Goal: Information Seeking & Learning: Learn about a topic

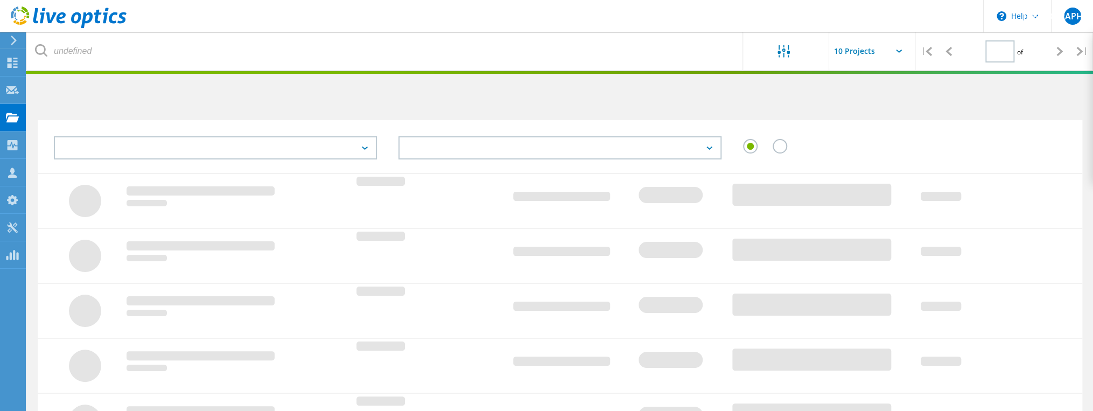
type input "1"
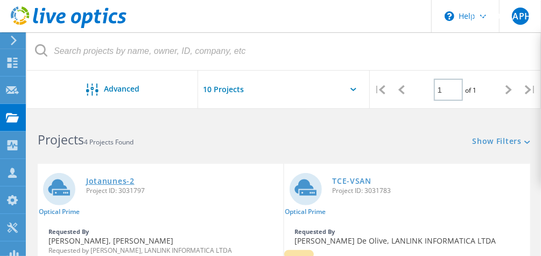
click at [108, 179] on link "Jotanunes-2" at bounding box center [110, 181] width 48 height 8
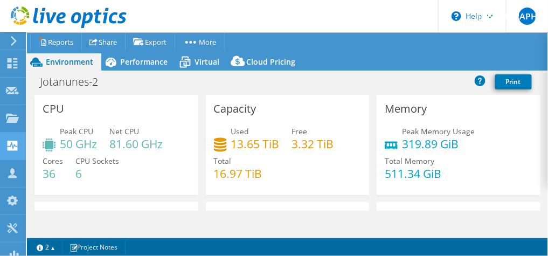
scroll to position [129, 0]
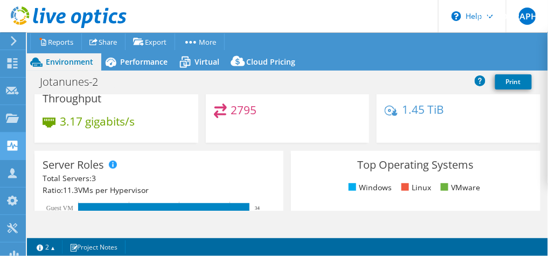
select select "SouthAmerica"
select select "BRL"
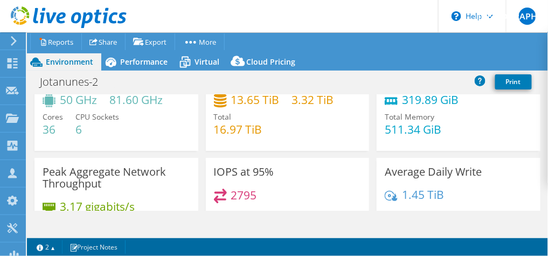
scroll to position [43, 0]
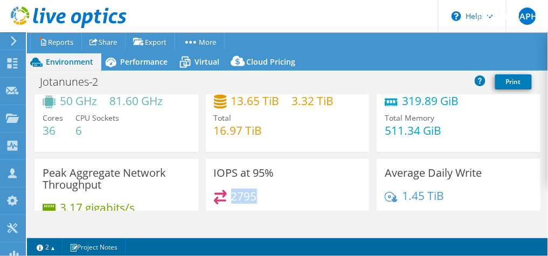
drag, startPoint x: 229, startPoint y: 193, endPoint x: 255, endPoint y: 196, distance: 25.5
click at [255, 196] on div "2795" at bounding box center [288, 201] width 148 height 23
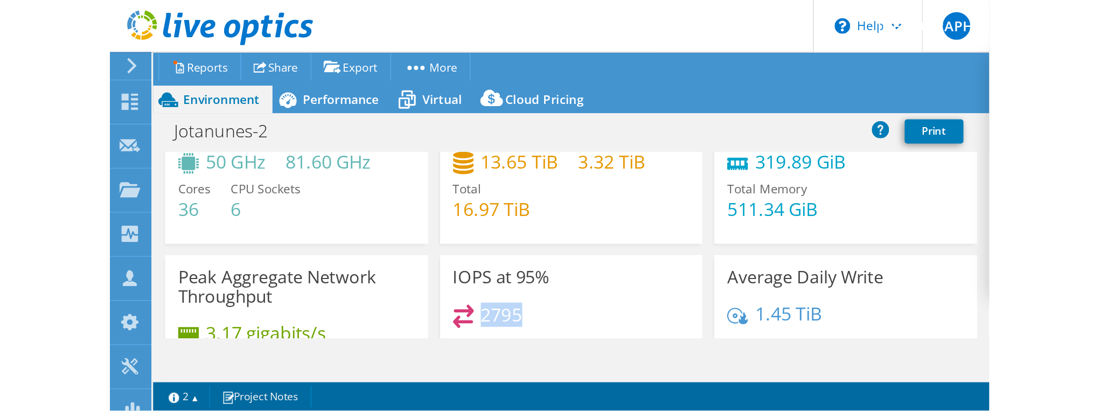
scroll to position [0, 0]
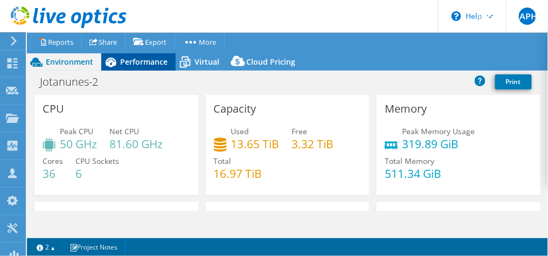
click at [119, 62] on icon at bounding box center [110, 62] width 19 height 19
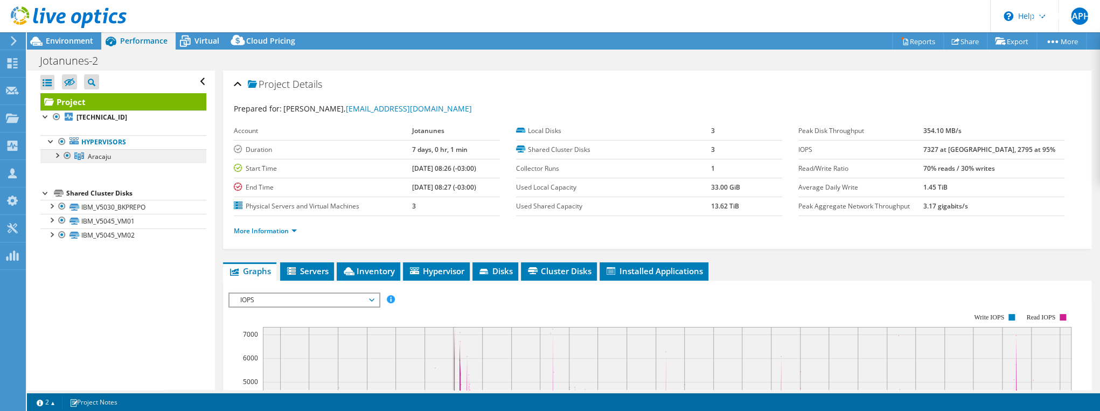
click at [93, 157] on span "Aracaju" at bounding box center [99, 156] width 23 height 9
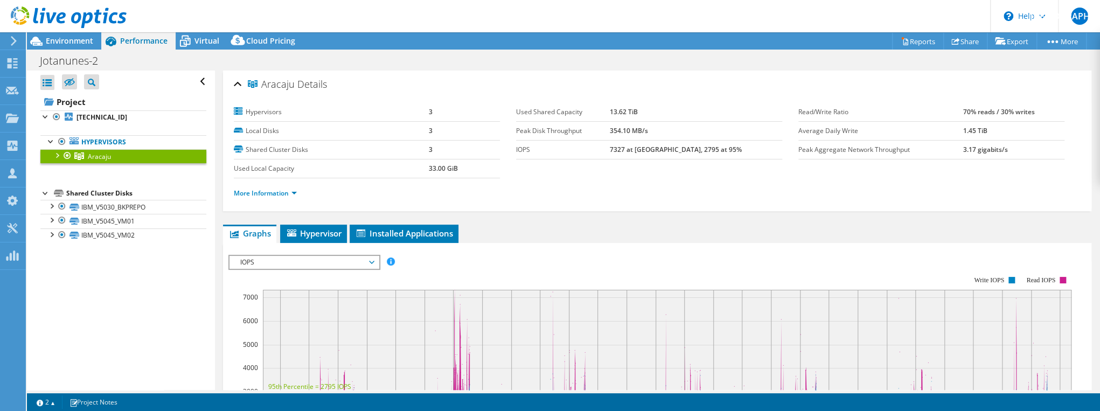
click at [57, 154] on div at bounding box center [56, 154] width 11 height 11
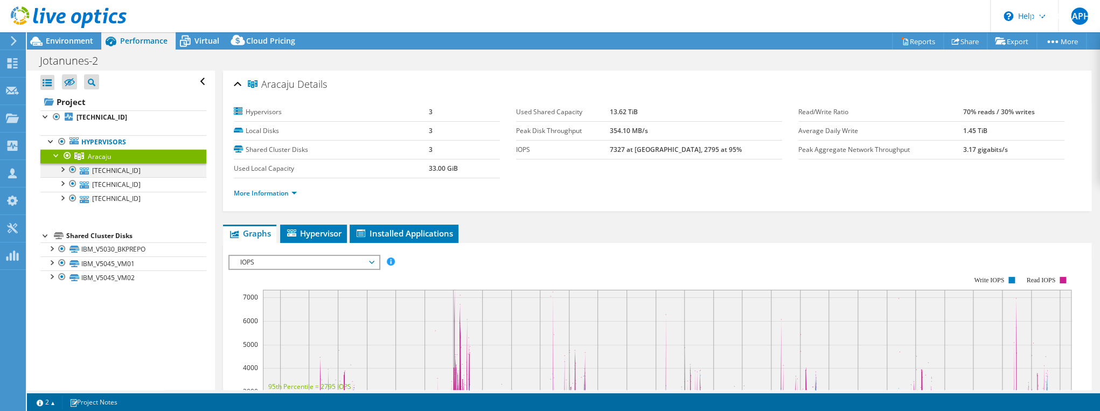
click at [62, 168] on div at bounding box center [62, 168] width 11 height 11
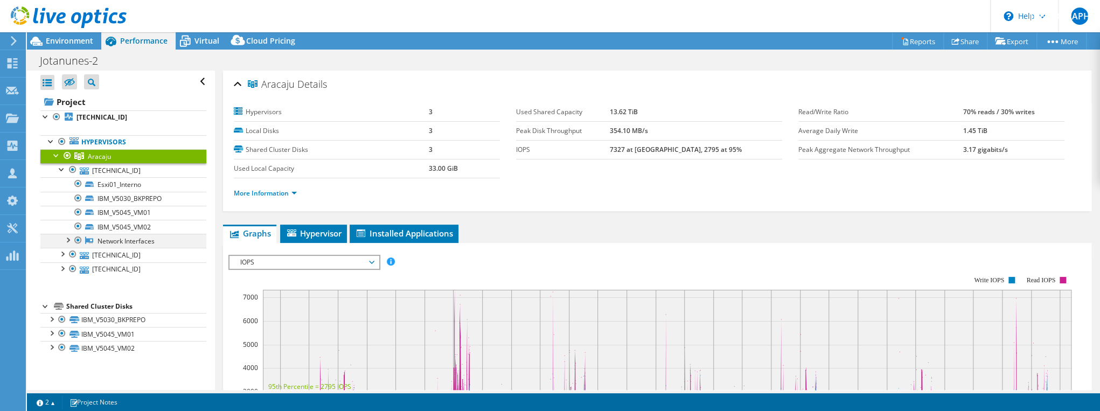
click at [68, 239] on div at bounding box center [67, 239] width 11 height 11
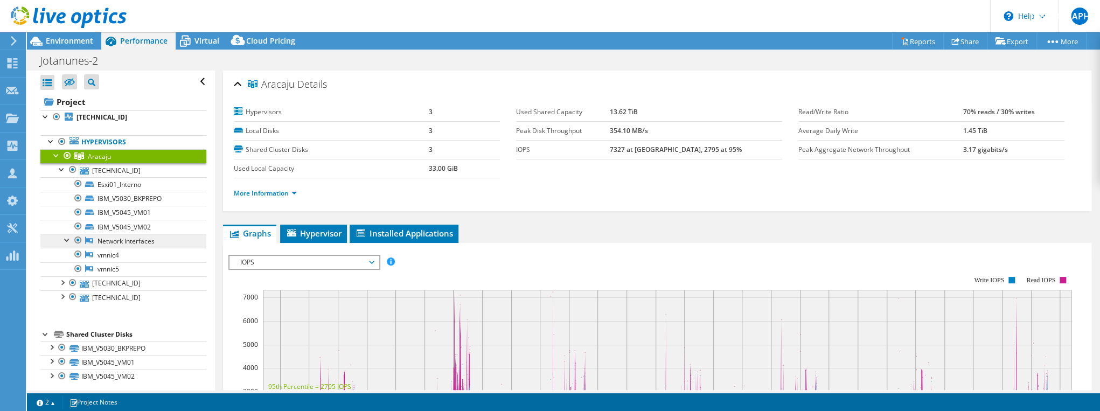
click at [128, 242] on link "Network Interfaces" at bounding box center [123, 241] width 166 height 14
click at [113, 241] on link "Network Interfaces" at bounding box center [123, 241] width 166 height 14
click at [101, 254] on link "vmnic4" at bounding box center [123, 255] width 166 height 14
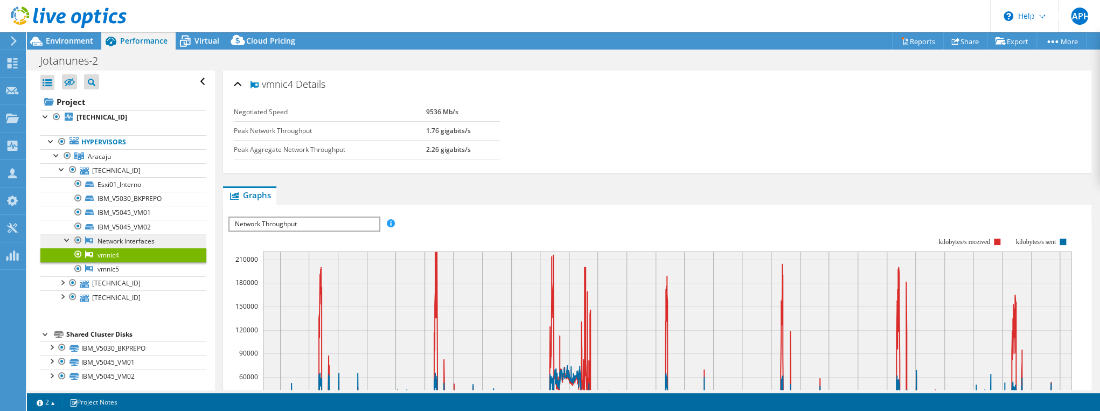
click at [88, 238] on icon at bounding box center [89, 239] width 8 height 7
click at [288, 225] on span "Network Throughput" at bounding box center [303, 224] width 149 height 13
click at [277, 235] on li "Network Throughput" at bounding box center [303, 237] width 149 height 13
click at [538, 224] on rect at bounding box center [649, 330] width 843 height 215
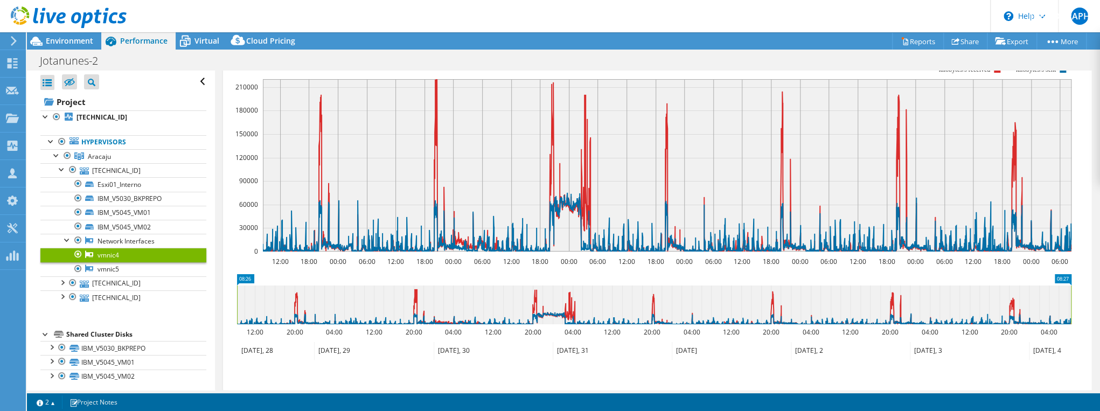
scroll to position [266, 0]
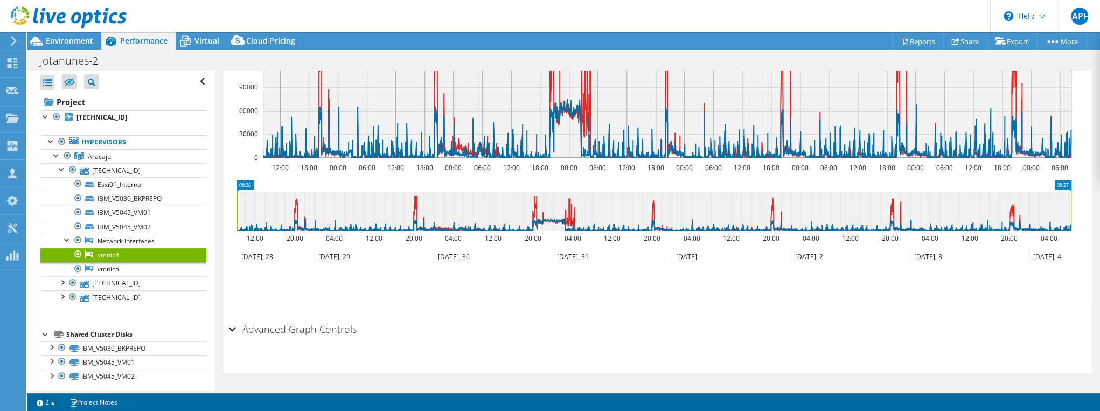
click at [243, 255] on h2 "Advanced Graph Controls" at bounding box center [292, 329] width 128 height 22
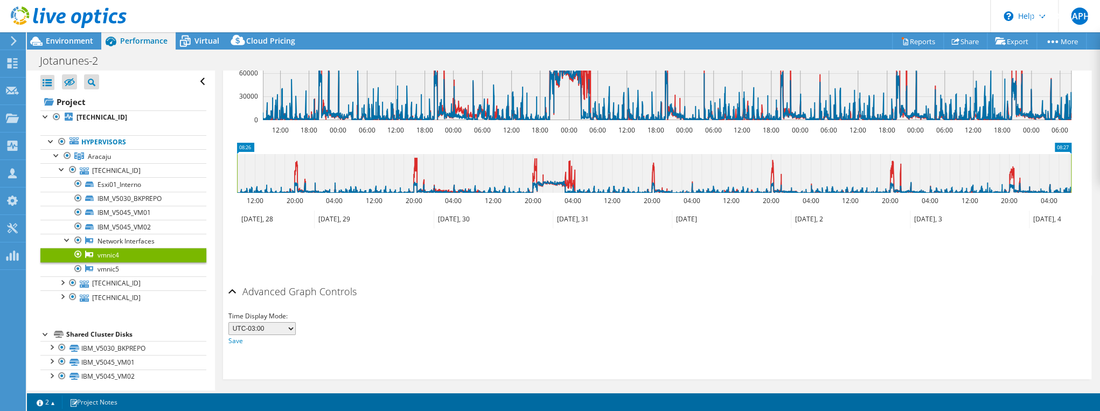
scroll to position [308, 0]
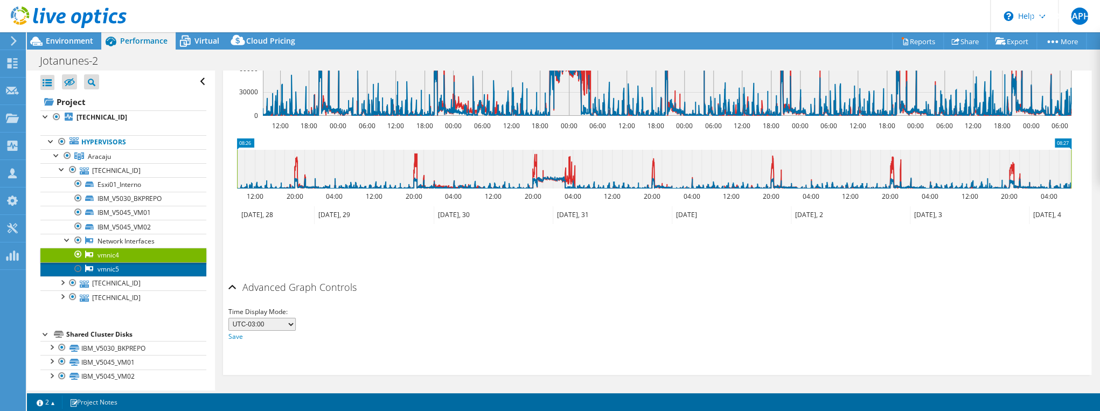
click at [92, 255] on icon at bounding box center [89, 268] width 8 height 8
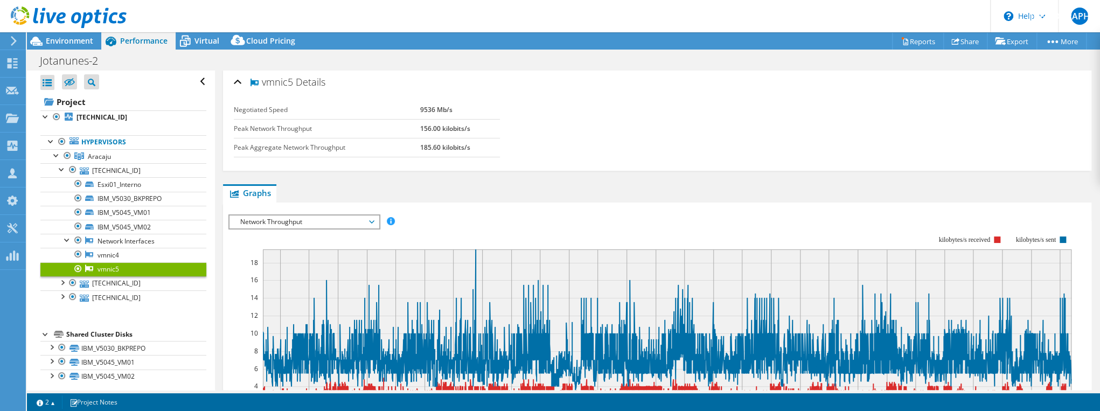
scroll to position [0, 0]
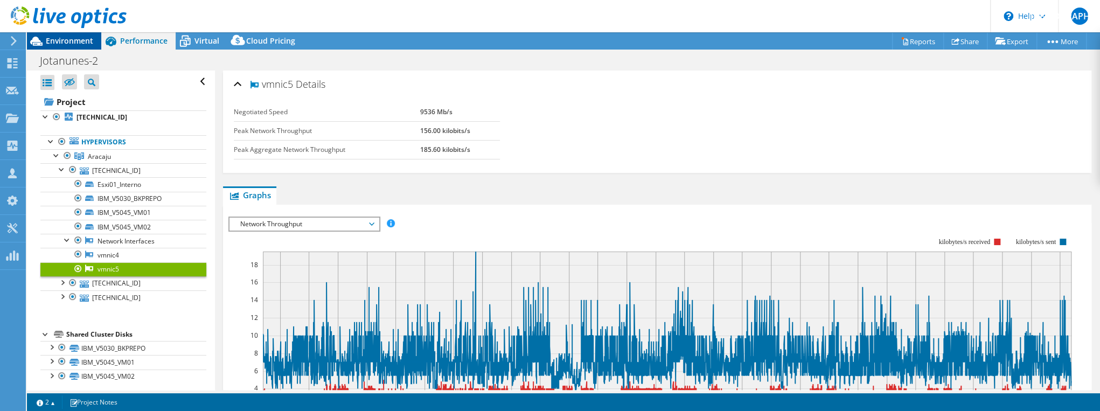
click at [73, 40] on span "Environment" at bounding box center [69, 41] width 47 height 10
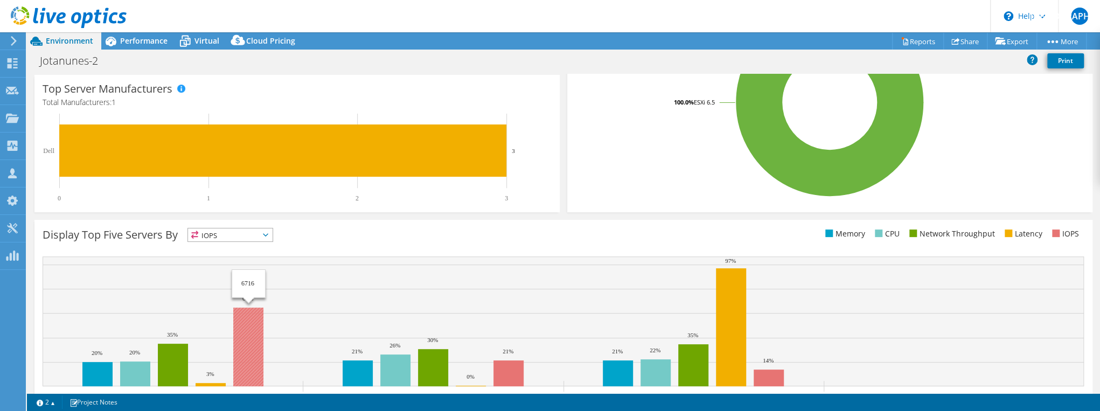
scroll to position [135, 0]
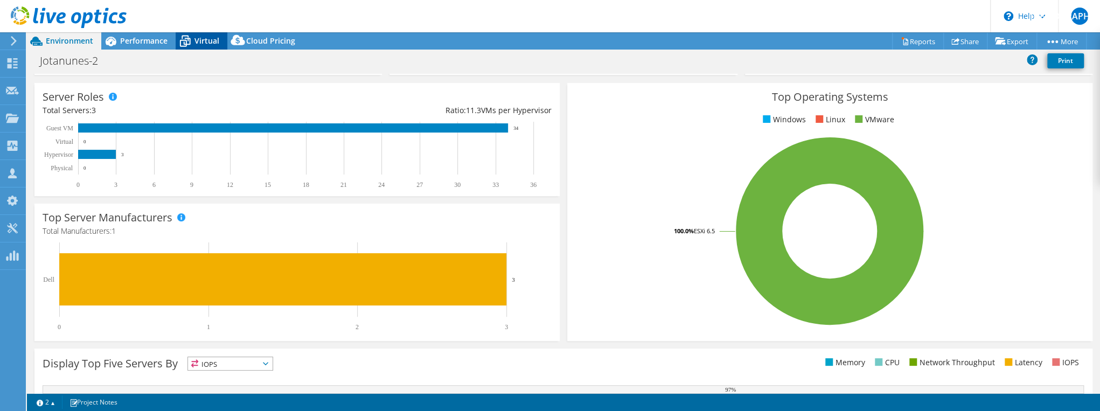
click at [204, 40] on span "Virtual" at bounding box center [206, 41] width 25 height 10
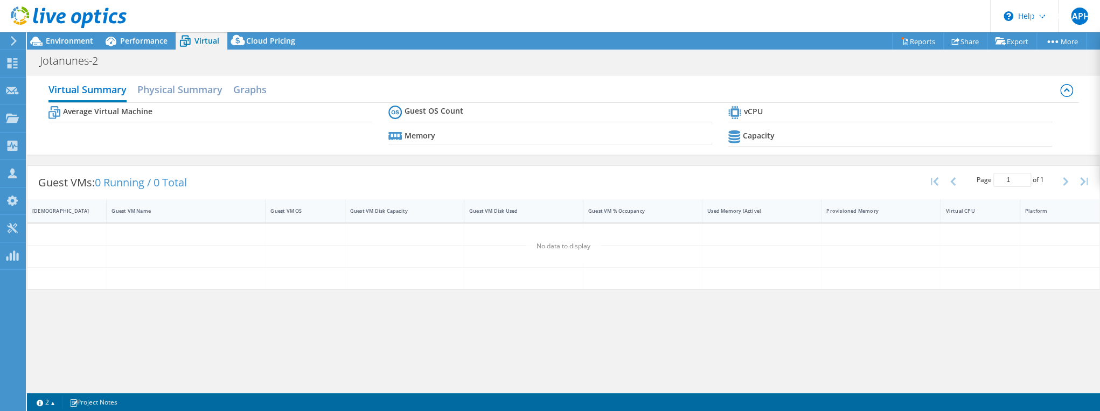
scroll to position [0, 0]
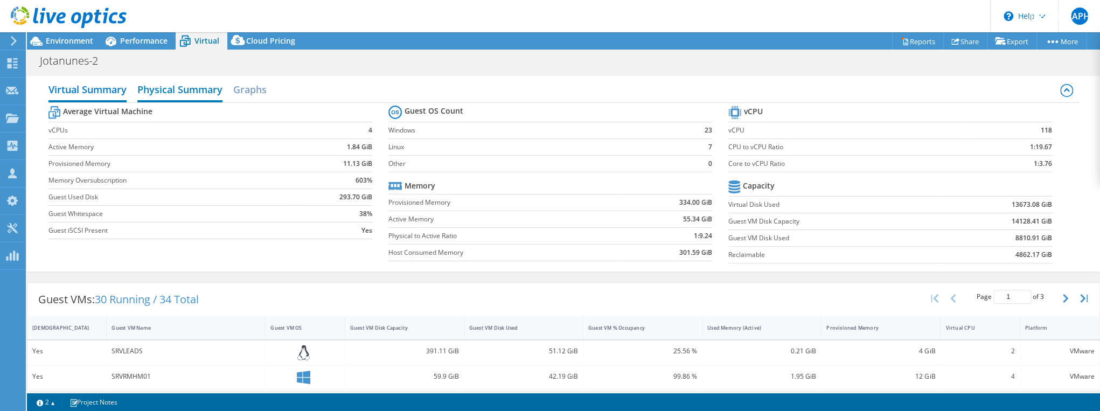
click at [185, 93] on h2 "Physical Summary" at bounding box center [179, 91] width 85 height 24
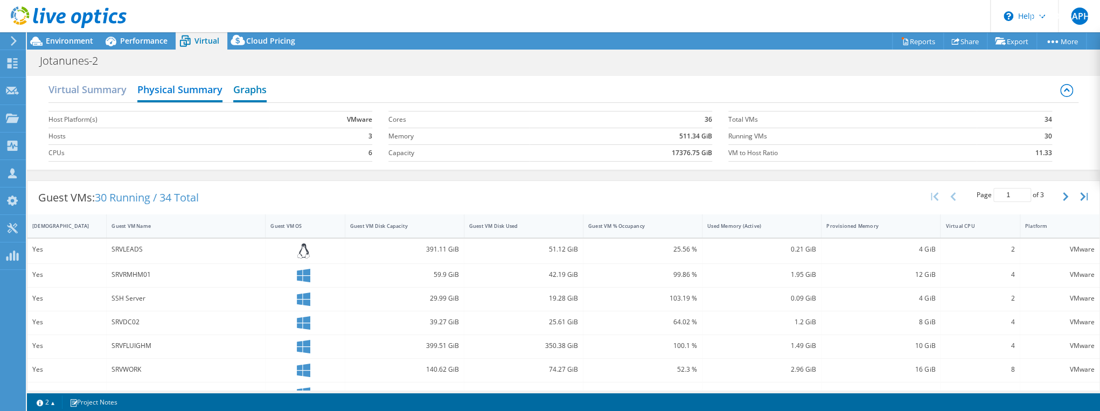
click at [239, 86] on h2 "Graphs" at bounding box center [249, 91] width 33 height 24
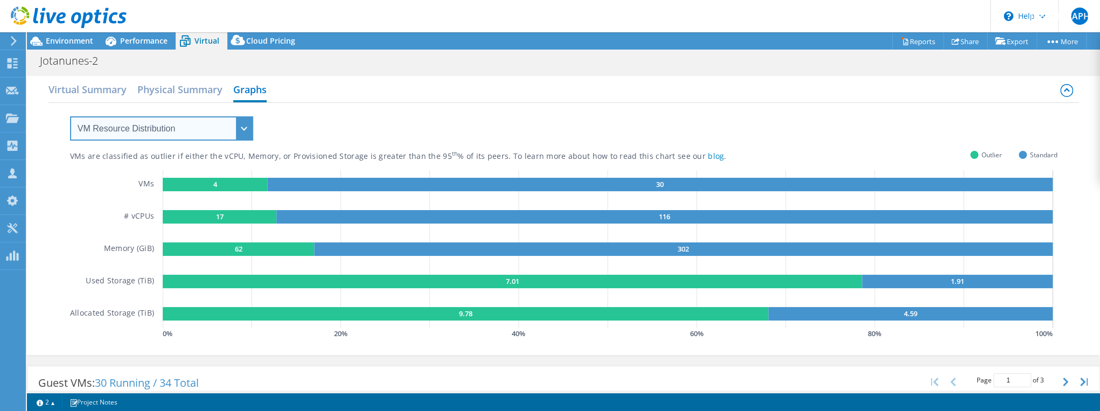
click at [130, 129] on select "VM Resource Distribution Provisioning Contrast Over Provisioning" at bounding box center [161, 128] width 183 height 24
select select "Provisioning Contrast"
click at [70, 116] on select "VM Resource Distribution Provisioning Contrast Over Provisioning" at bounding box center [161, 128] width 183 height 24
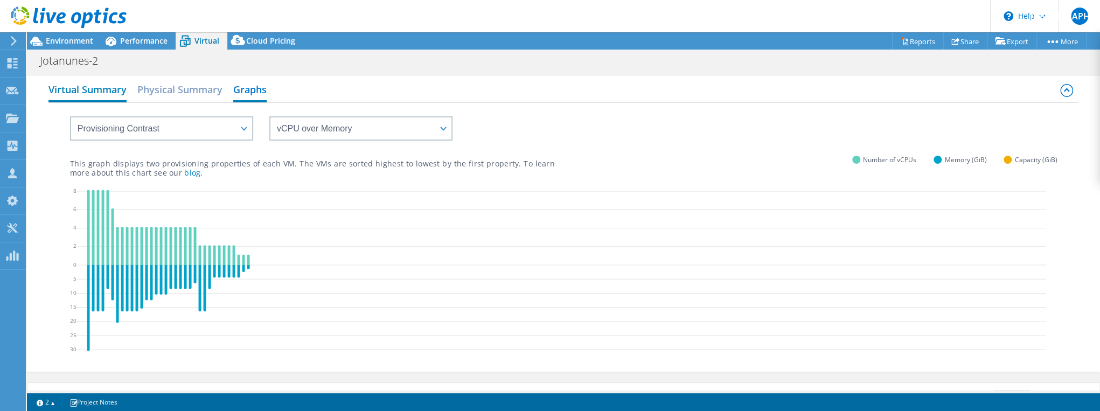
click at [103, 86] on h2 "Virtual Summary" at bounding box center [87, 91] width 78 height 24
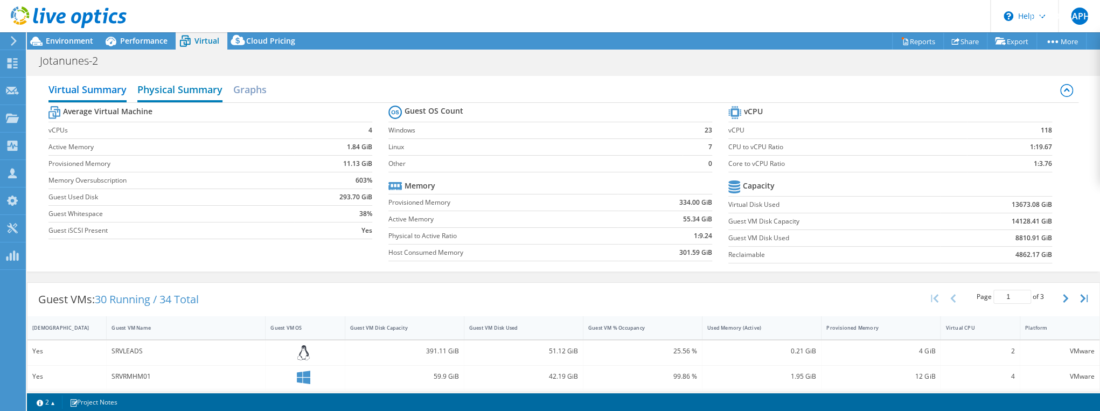
click at [173, 87] on h2 "Physical Summary" at bounding box center [179, 91] width 85 height 24
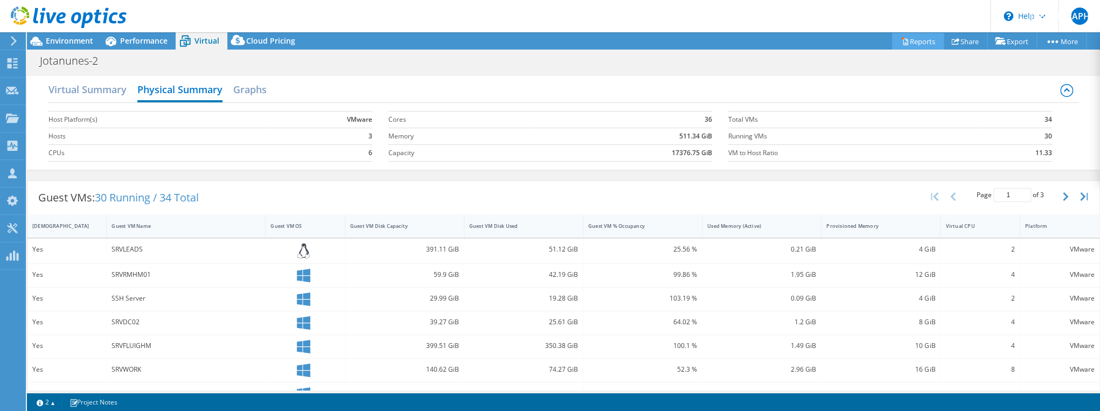
click at [547, 40] on link "Reports" at bounding box center [918, 41] width 52 height 17
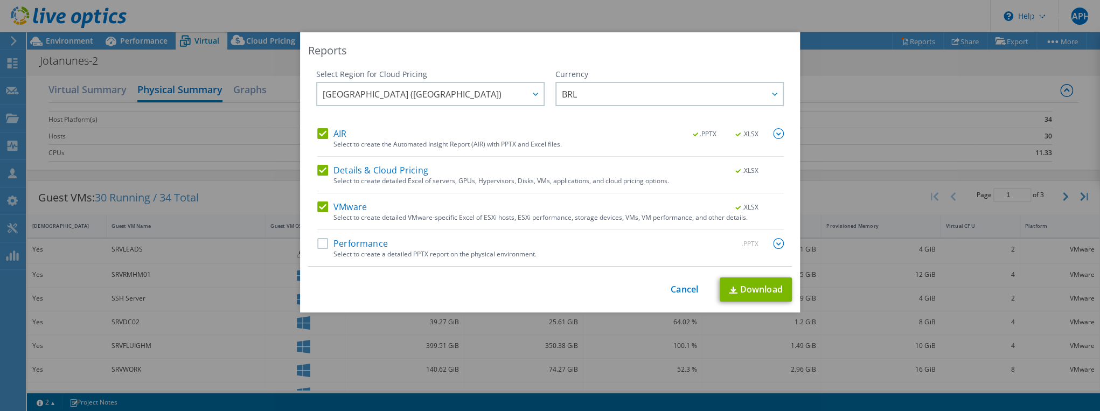
click at [341, 240] on label "Performance" at bounding box center [352, 243] width 71 height 11
click at [0, 0] on input "Performance" at bounding box center [0, 0] width 0 height 0
click at [547, 255] on link "Cancel" at bounding box center [684, 289] width 27 height 10
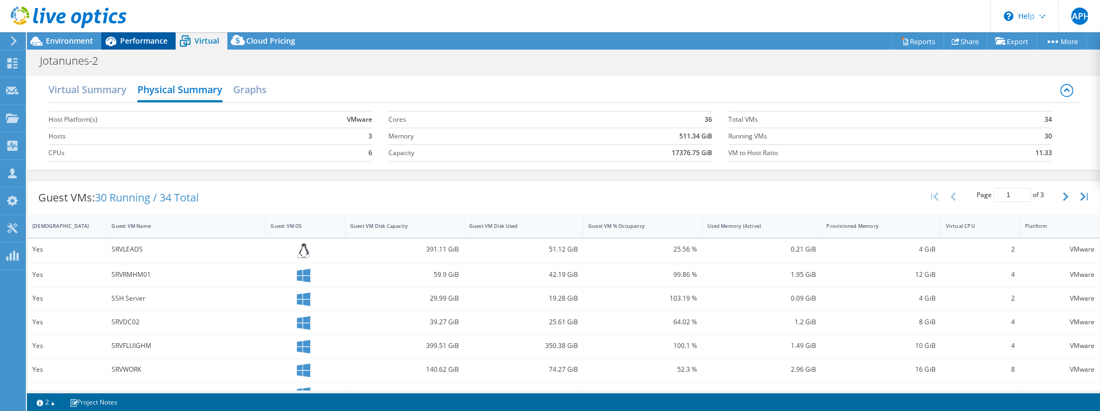
click at [135, 34] on div "Performance" at bounding box center [138, 40] width 74 height 17
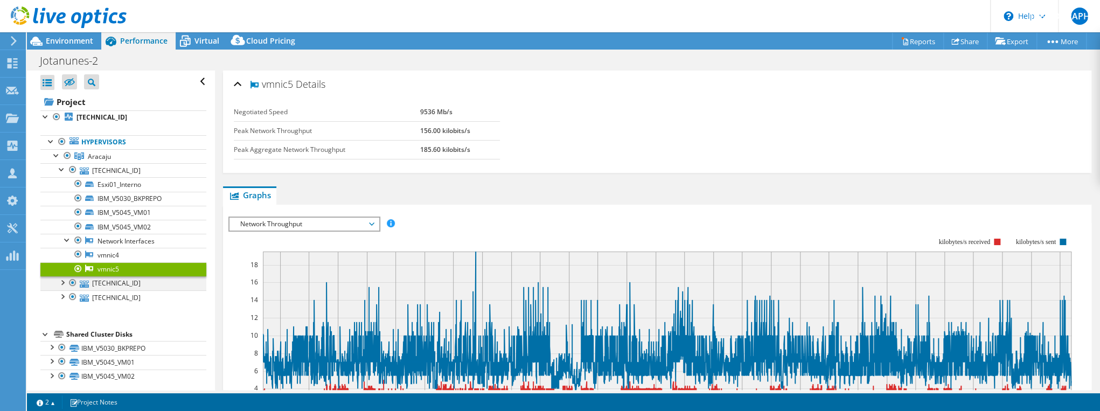
click at [60, 255] on div at bounding box center [62, 281] width 11 height 11
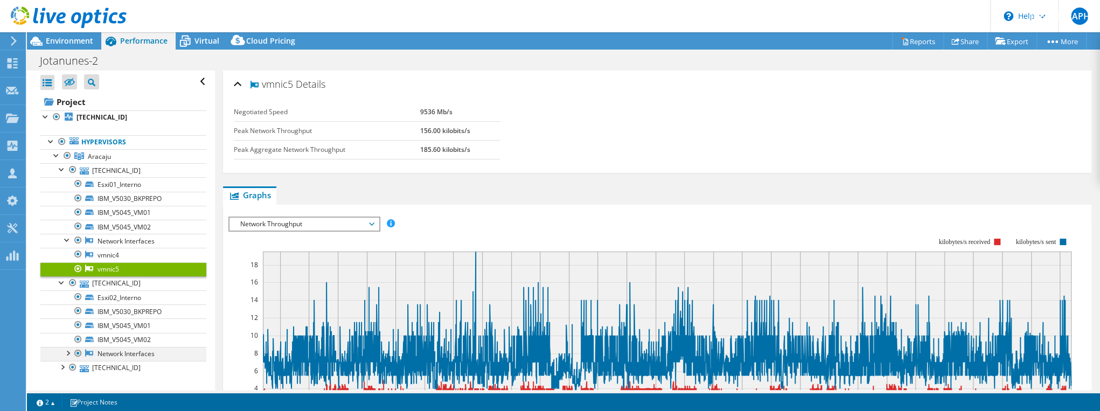
click at [67, 255] on div at bounding box center [67, 352] width 11 height 11
click at [87, 255] on icon at bounding box center [89, 353] width 8 height 7
click at [93, 255] on icon at bounding box center [89, 367] width 8 height 7
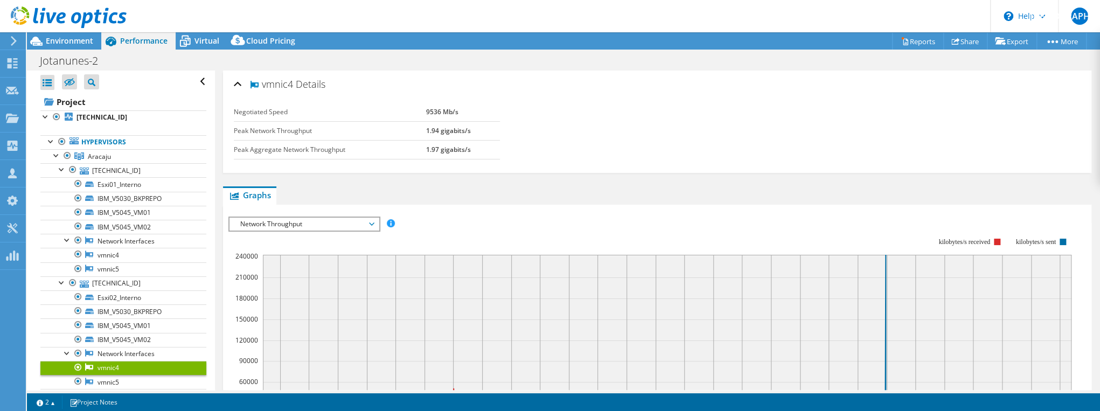
scroll to position [102, 0]
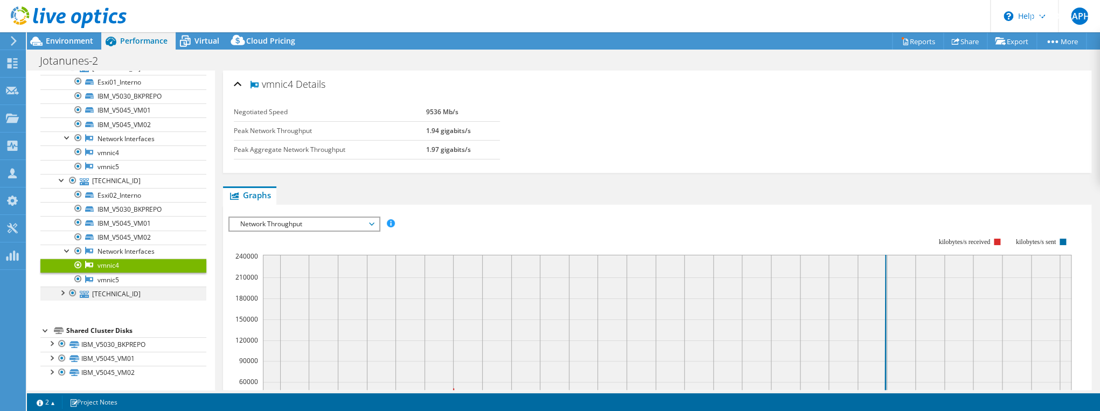
click at [62, 255] on div at bounding box center [62, 292] width 11 height 11
click at [67, 255] on div at bounding box center [67, 362] width 11 height 11
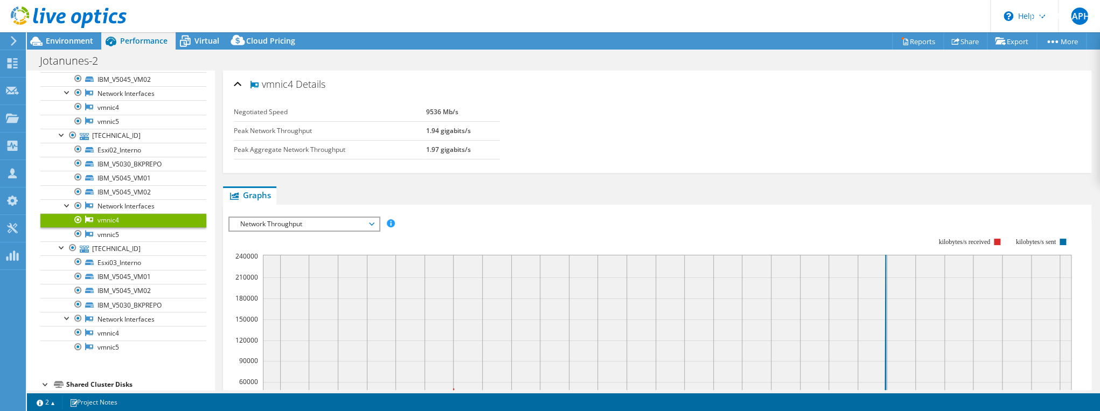
scroll to position [200, 0]
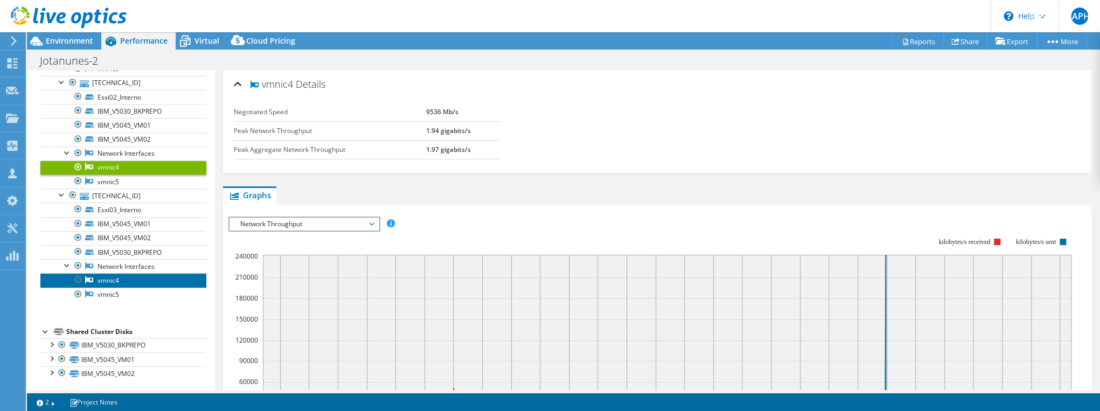
click at [121, 255] on link "vmnic4" at bounding box center [123, 280] width 166 height 14
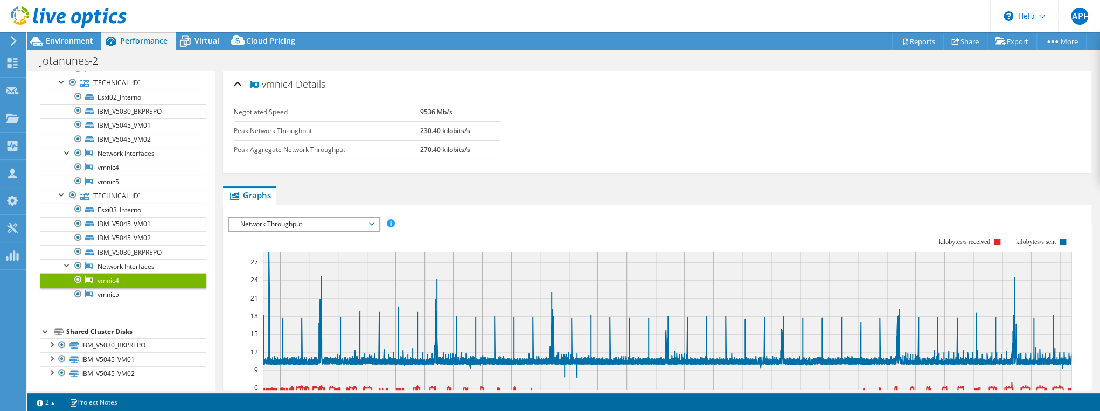
click at [293, 220] on span "Network Throughput" at bounding box center [304, 224] width 138 height 13
click at [284, 233] on li "Network Throughput" at bounding box center [303, 237] width 149 height 13
click at [301, 141] on td "Peak Aggregate Network Throughput" at bounding box center [327, 149] width 186 height 19
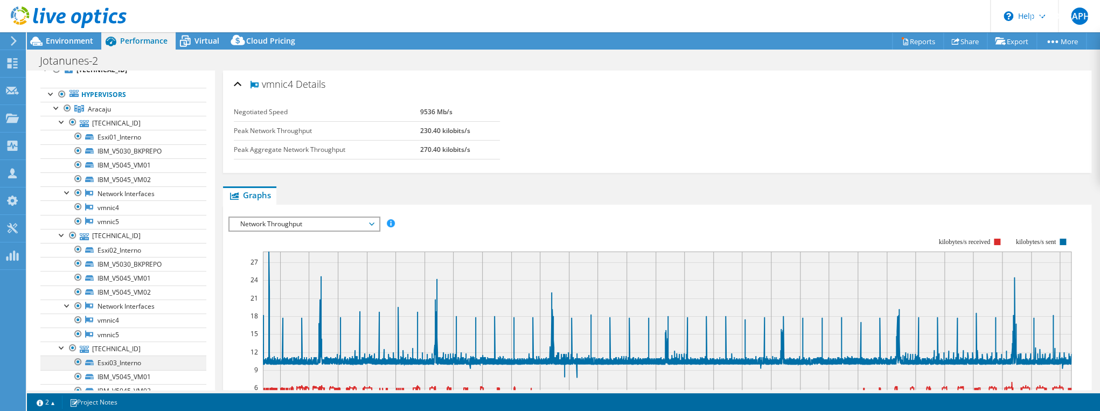
scroll to position [28, 0]
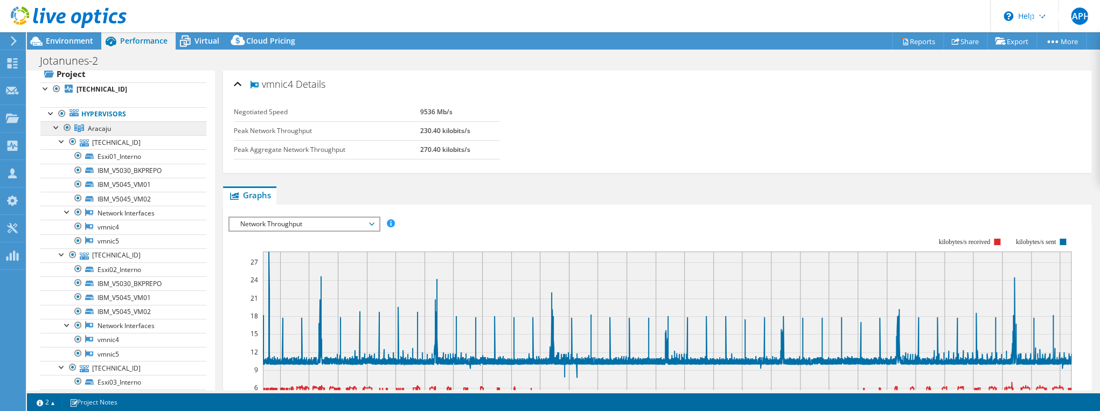
click at [99, 126] on span "Aracaju" at bounding box center [99, 128] width 23 height 9
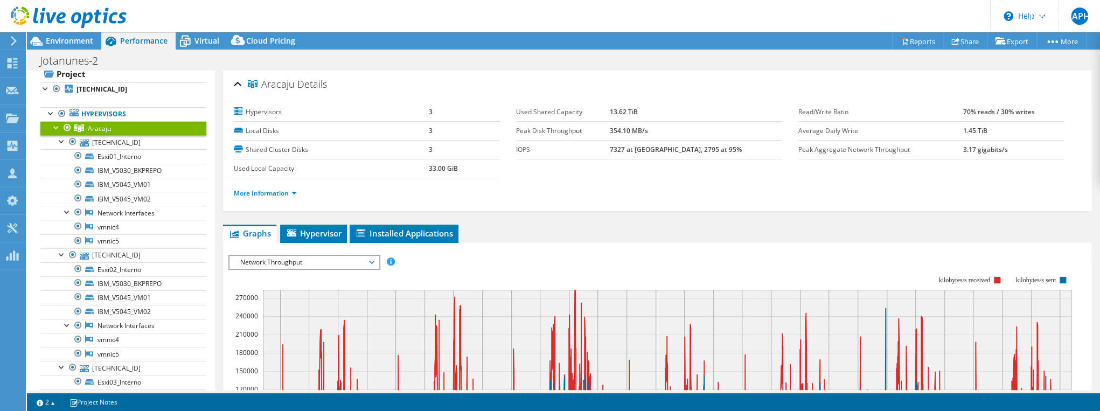
click at [308, 255] on span "Network Throughput" at bounding box center [304, 262] width 138 height 13
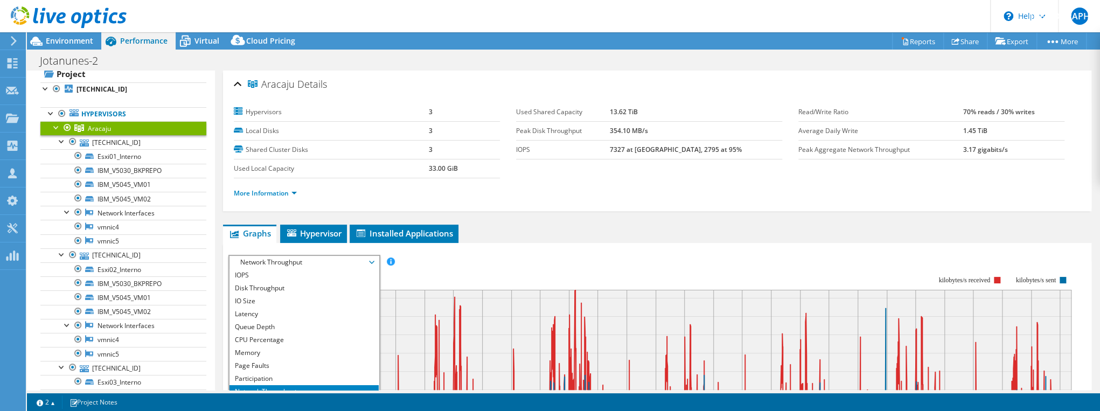
click at [487, 255] on div "IOPS Disk Throughput IO Size Latency Queue Depth CPU Percentage Memory Page Fau…" at bounding box center [657, 262] width 858 height 15
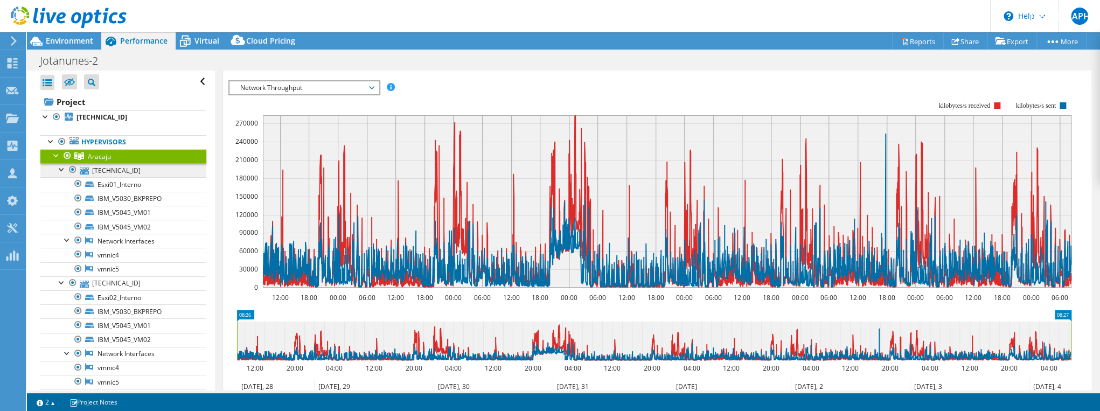
scroll to position [0, 0]
click at [71, 84] on icon at bounding box center [69, 82] width 11 height 8
click at [0, 0] on input "checkbox" at bounding box center [0, 0] width 0 height 0
click at [71, 84] on icon at bounding box center [69, 82] width 11 height 8
click at [0, 0] on input "checkbox" at bounding box center [0, 0] width 0 height 0
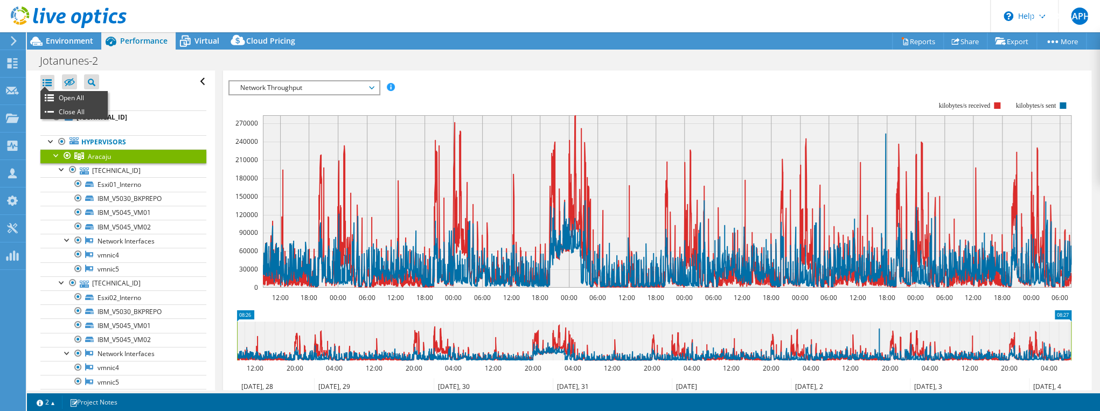
click at [50, 80] on div at bounding box center [47, 82] width 14 height 15
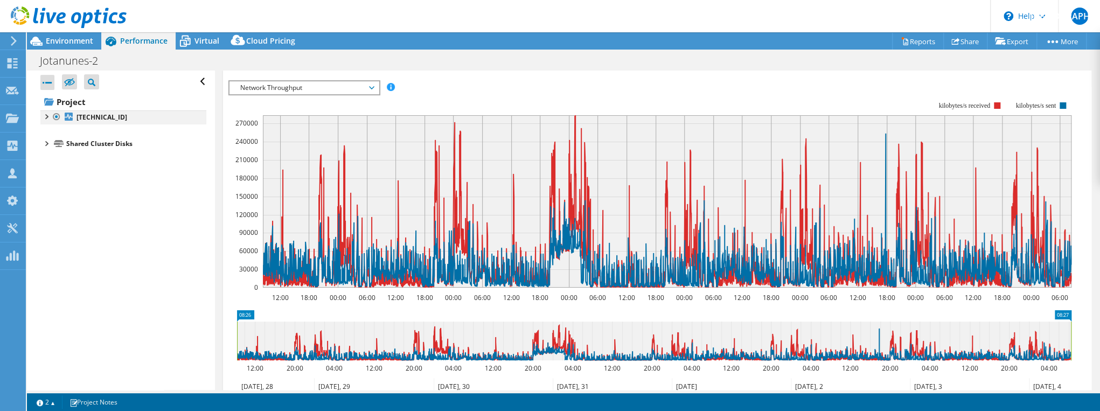
click at [47, 116] on div at bounding box center [45, 115] width 11 height 11
click at [45, 175] on div at bounding box center [45, 178] width 11 height 11
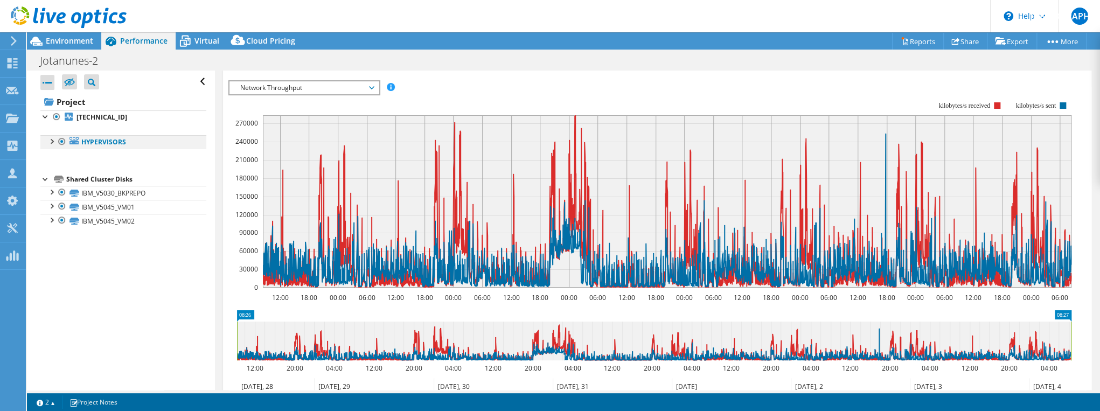
click at [51, 142] on div at bounding box center [51, 140] width 11 height 11
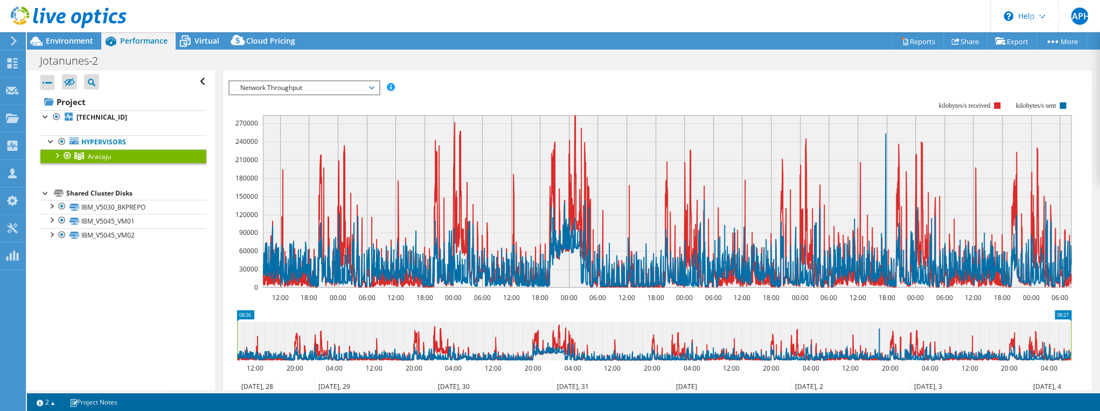
click at [59, 150] on div at bounding box center [56, 154] width 11 height 11
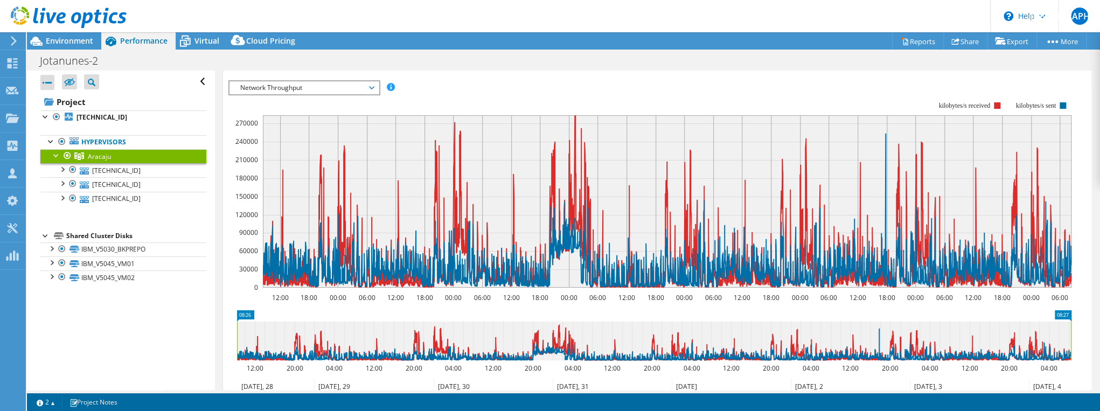
click at [495, 93] on rect at bounding box center [649, 194] width 843 height 215
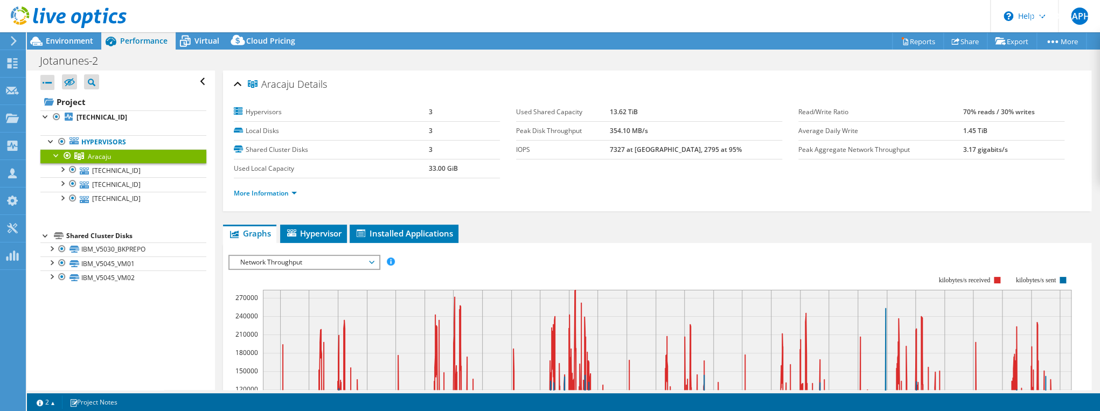
click at [66, 34] on div at bounding box center [63, 18] width 127 height 36
click at [61, 41] on span "Environment" at bounding box center [69, 41] width 47 height 10
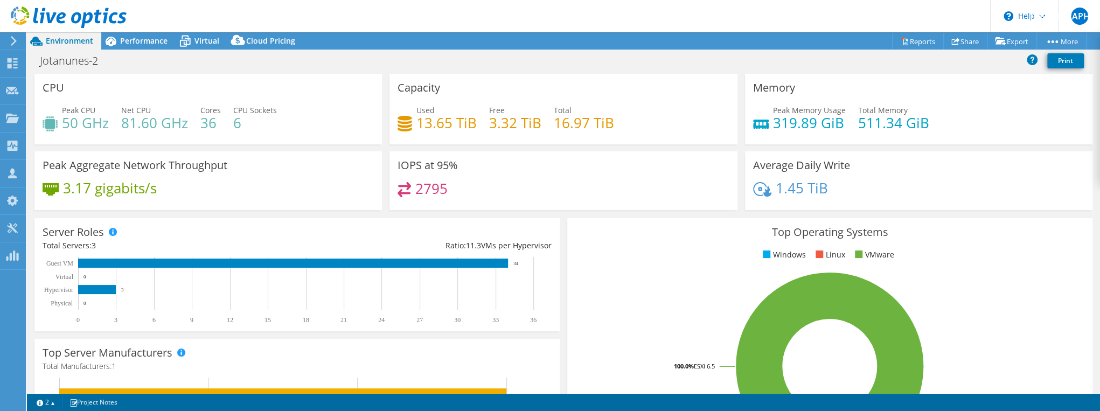
click at [547, 211] on div "IOPS at 95% 2795" at bounding box center [563, 184] width 355 height 66
drag, startPoint x: 64, startPoint y: 187, endPoint x: 159, endPoint y: 185, distance: 95.4
click at [159, 185] on div "3.17 gigabits/s" at bounding box center [208, 193] width 331 height 23
drag, startPoint x: 159, startPoint y: 185, endPoint x: 136, endPoint y: 184, distance: 23.7
click at [136, 184] on h4 "3.17 gigabits/s" at bounding box center [110, 188] width 94 height 12
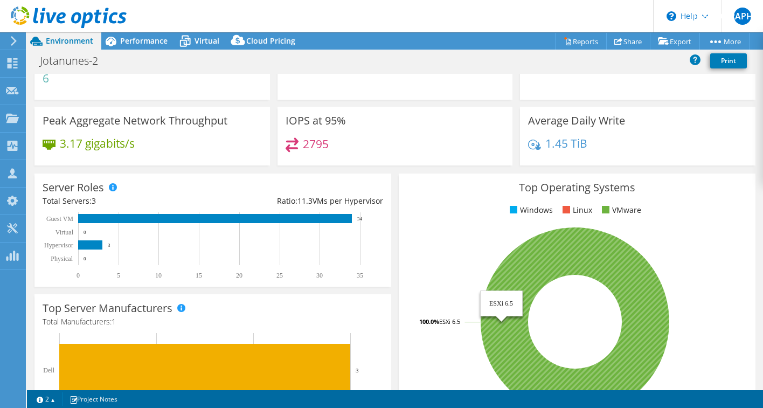
scroll to position [129, 0]
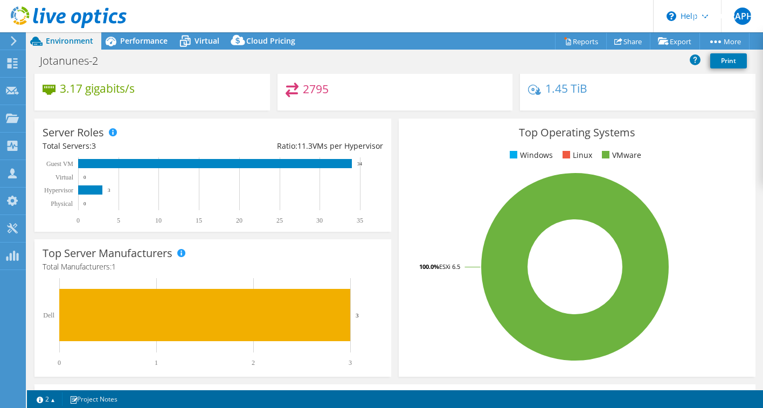
click at [510, 153] on span at bounding box center [514, 155] width 8 height 8
click at [547, 153] on span at bounding box center [566, 155] width 8 height 8
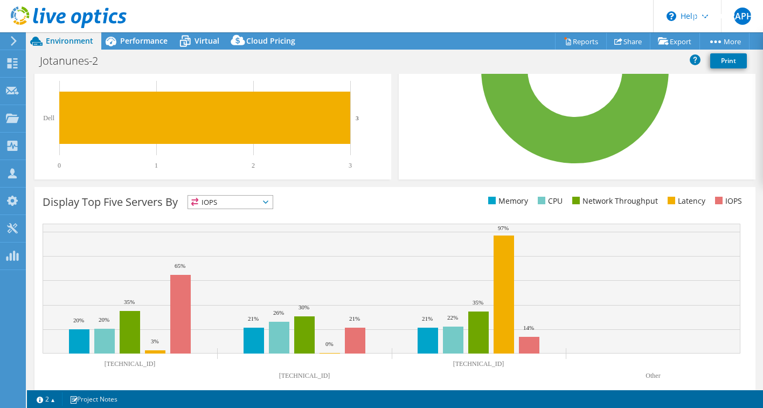
scroll to position [340, 0]
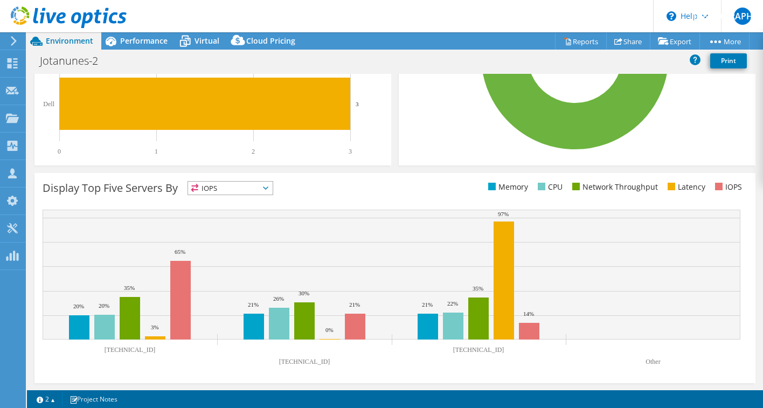
click at [218, 189] on span "IOPS" at bounding box center [230, 188] width 85 height 13
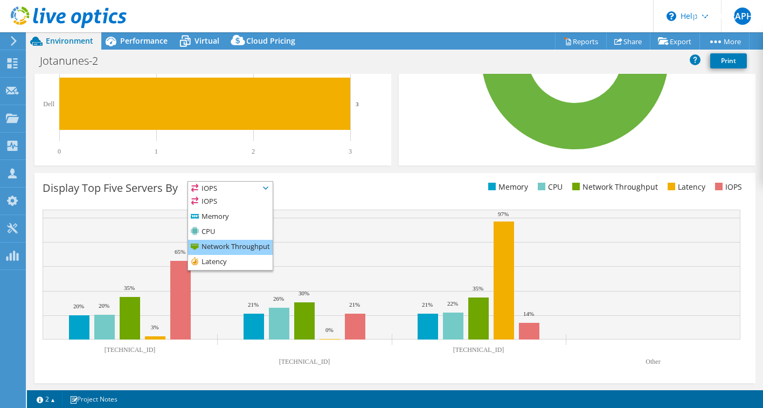
click at [243, 246] on li "Network Throughput" at bounding box center [230, 247] width 85 height 15
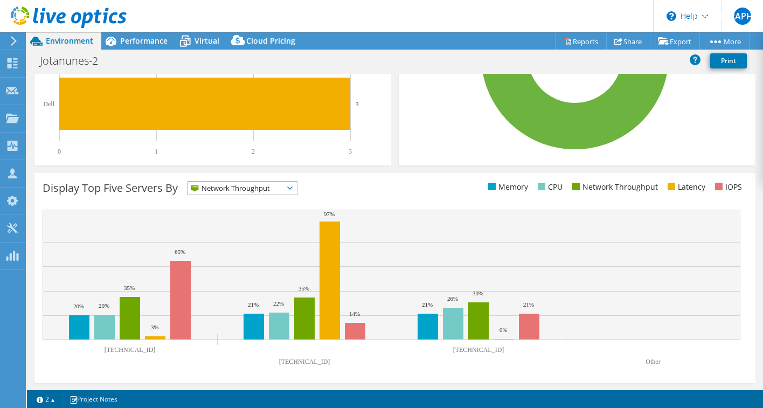
click at [129, 188] on h3 "Display Top Five Servers By" at bounding box center [110, 188] width 135 height 0
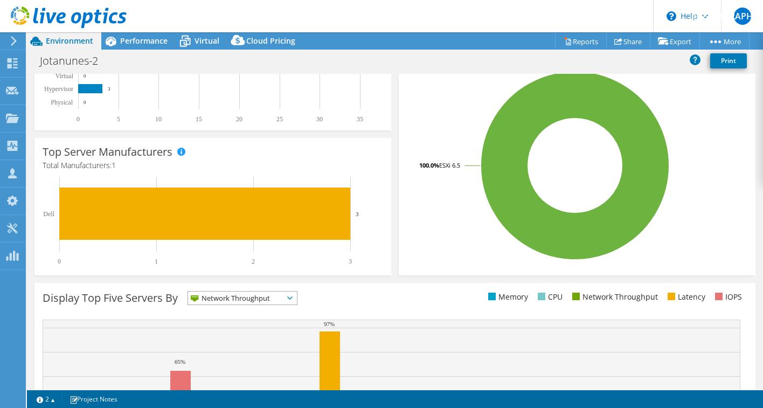
scroll to position [211, 0]
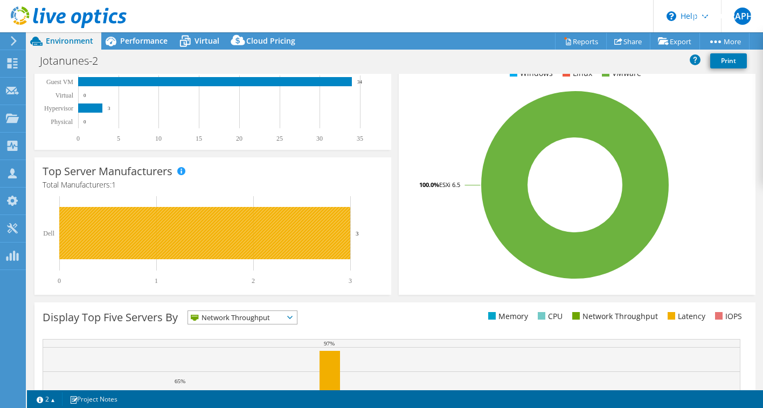
click at [80, 227] on rect at bounding box center [204, 233] width 291 height 52
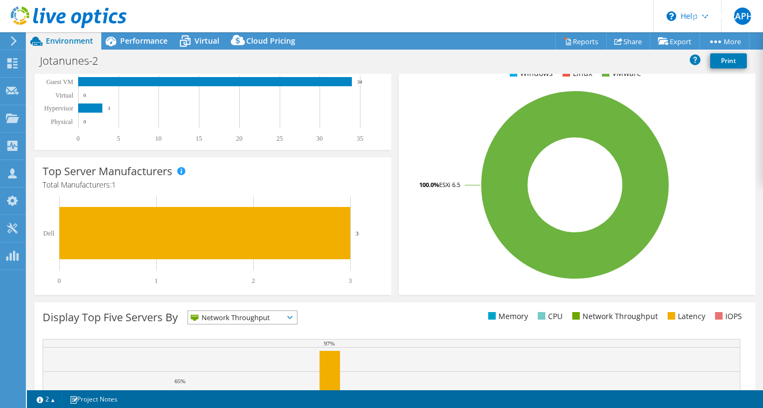
click at [60, 171] on h3 "Top Server Manufacturers" at bounding box center [108, 171] width 130 height 12
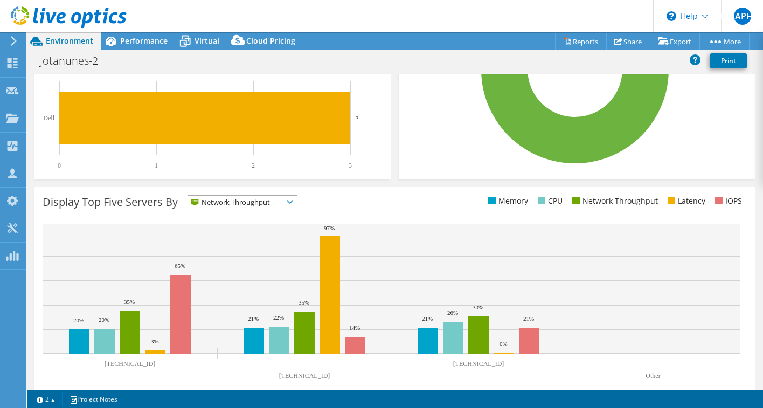
scroll to position [340, 0]
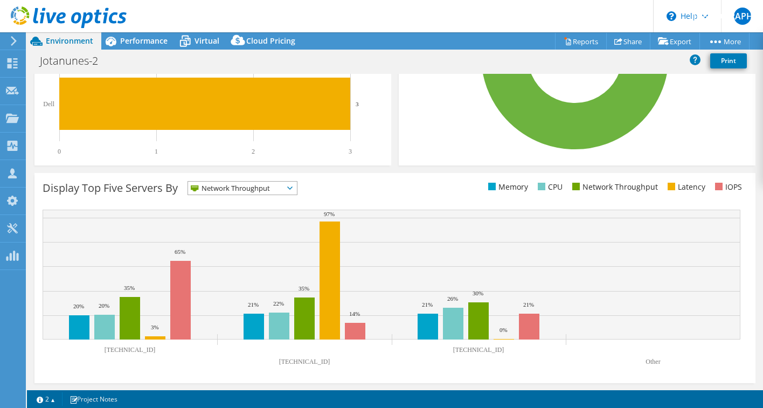
click at [395, 193] on div "Display Top Five Servers By Network Throughput IOPS CPU" at bounding box center [395, 190] width 705 height 18
click at [340, 191] on div "Display Top Five Servers By Network Throughput IOPS" at bounding box center [219, 190] width 352 height 18
click at [547, 188] on li "Network Throughput" at bounding box center [613, 187] width 88 height 12
copy li "Throughput"
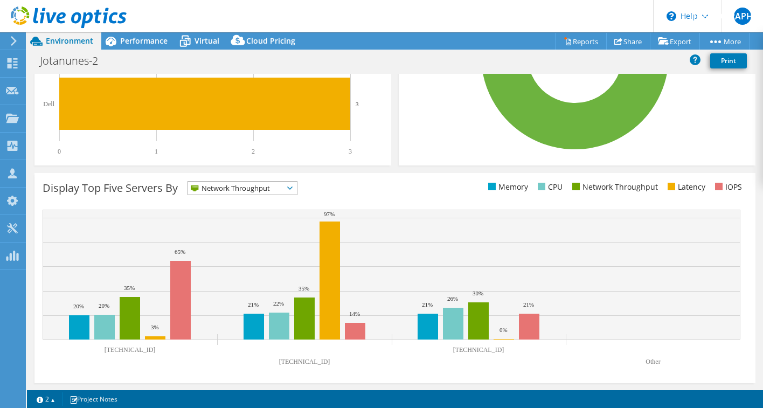
click at [219, 185] on span "Network Throughput" at bounding box center [235, 188] width 95 height 13
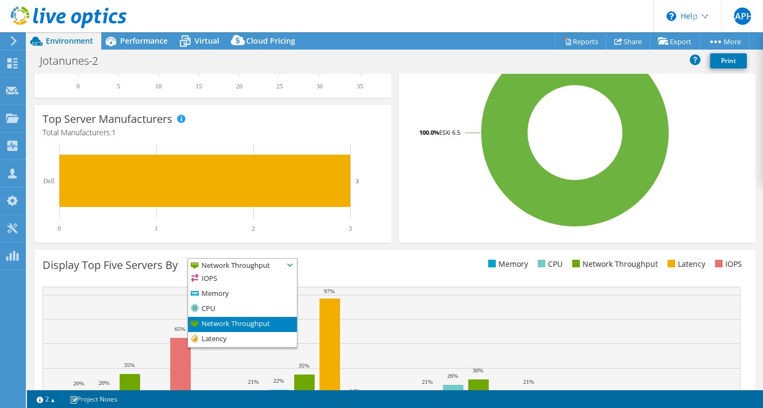
scroll to position [297, 0]
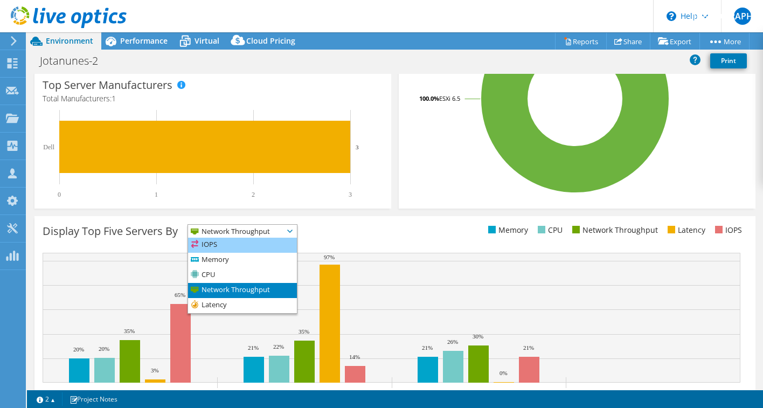
click at [228, 247] on li "IOPS" at bounding box center [242, 245] width 109 height 15
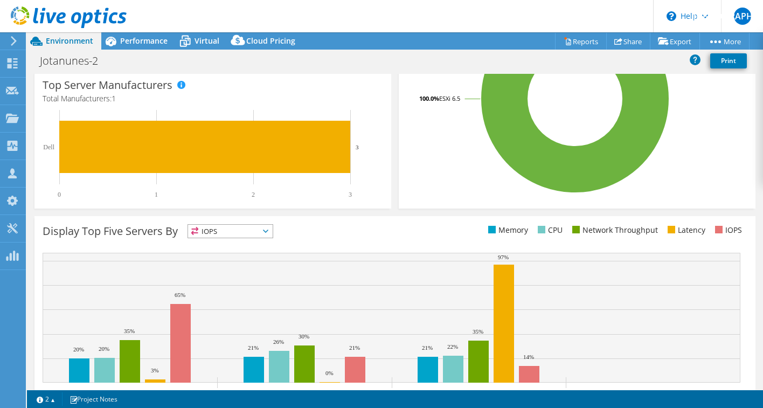
click at [128, 231] on h3 "Display Top Five Servers By" at bounding box center [110, 231] width 135 height 0
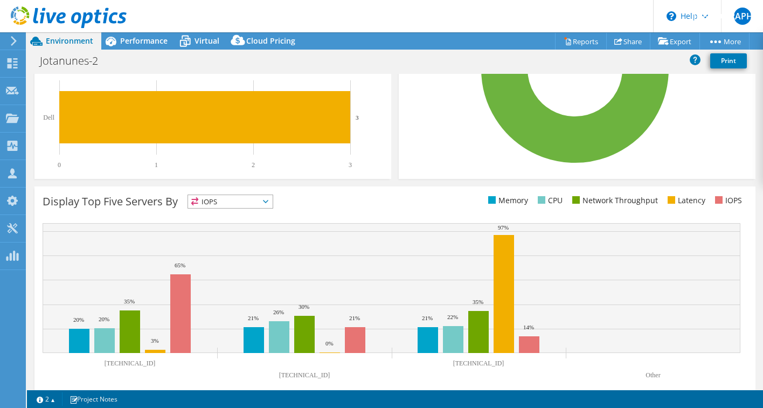
scroll to position [340, 0]
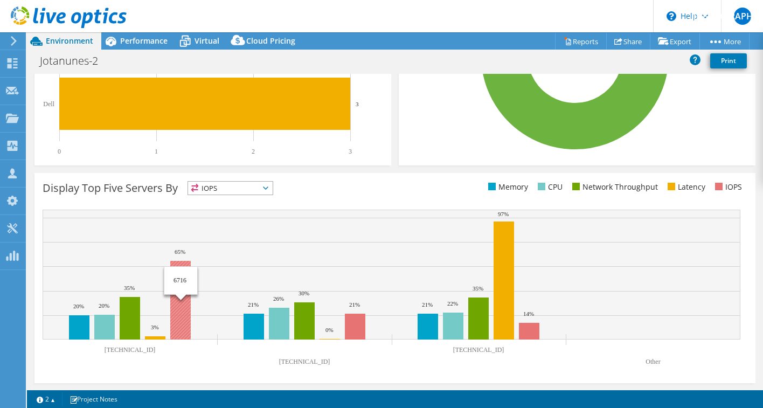
click at [180, 255] on rect at bounding box center [180, 300] width 20 height 79
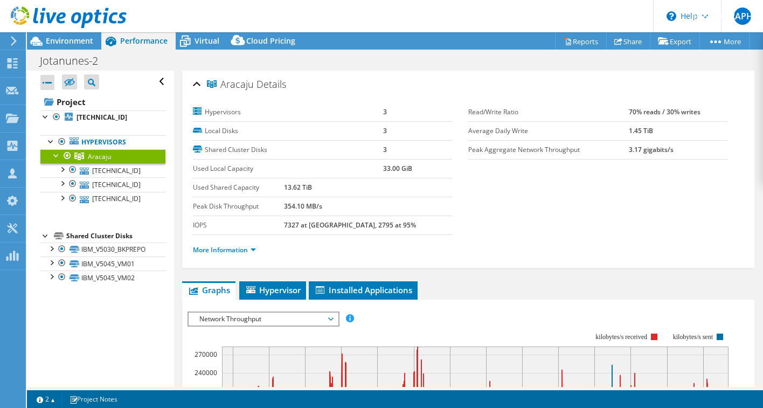
scroll to position [0, 0]
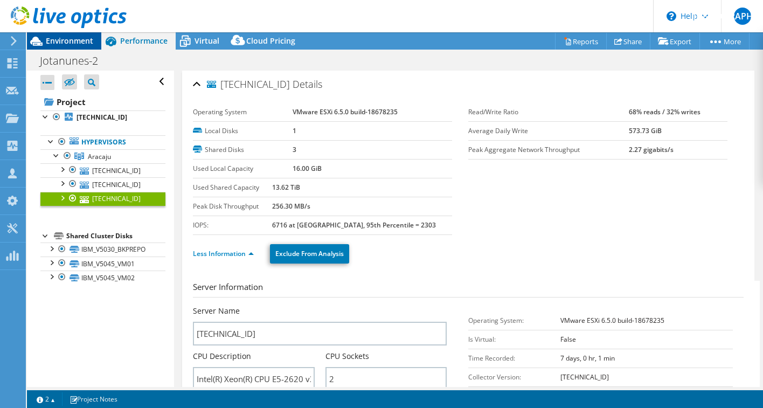
click at [54, 40] on span "Environment" at bounding box center [69, 41] width 47 height 10
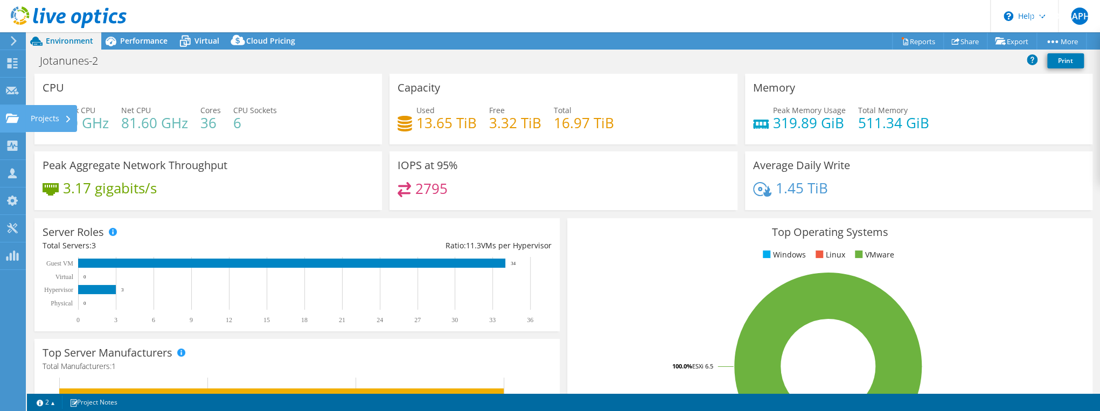
click at [7, 119] on icon at bounding box center [12, 118] width 13 height 10
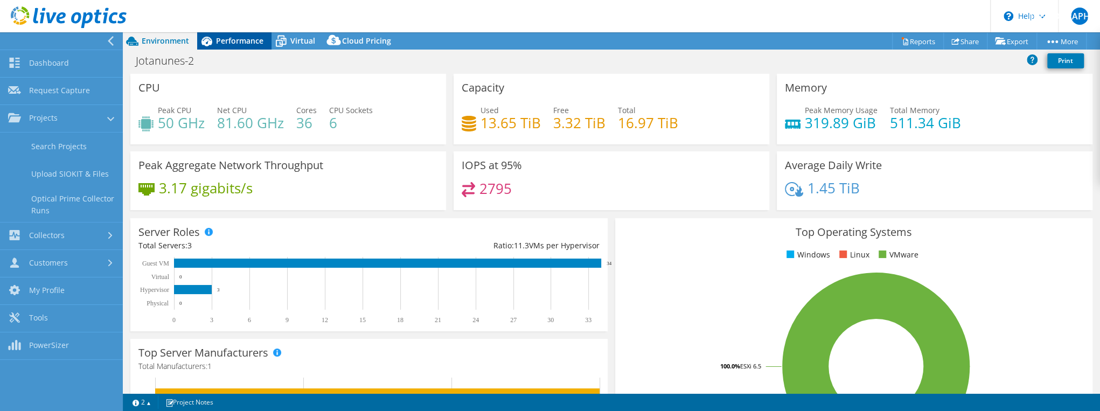
click at [230, 41] on span "Performance" at bounding box center [239, 41] width 47 height 10
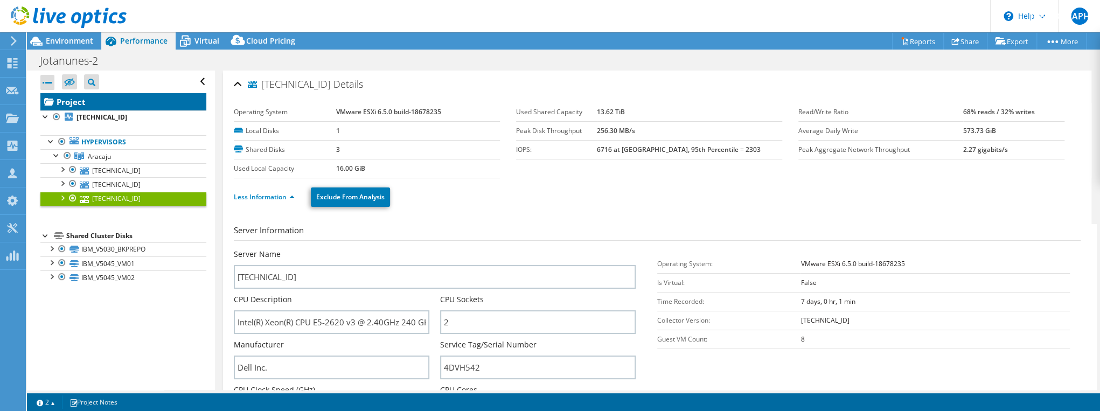
click at [60, 99] on link "Project" at bounding box center [123, 101] width 166 height 17
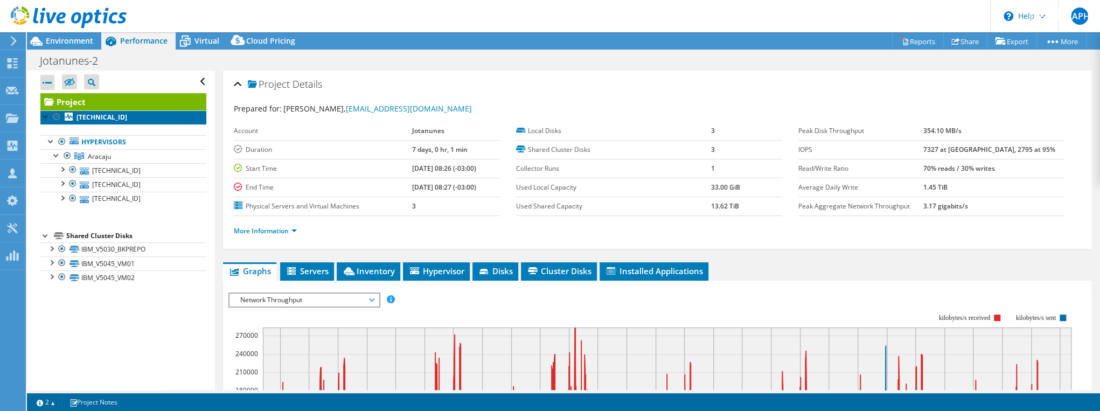
click at [80, 115] on b "192.168.79.212" at bounding box center [101, 117] width 51 height 9
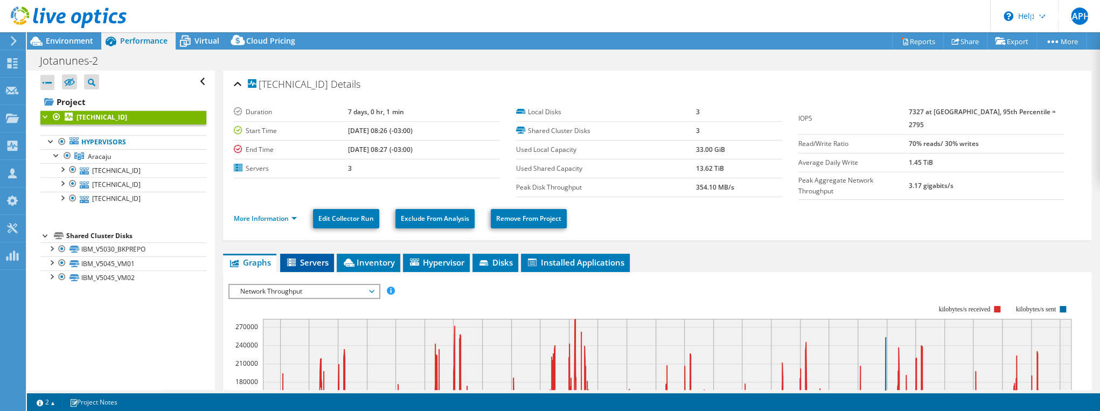
click at [310, 255] on span "Servers" at bounding box center [306, 262] width 43 height 11
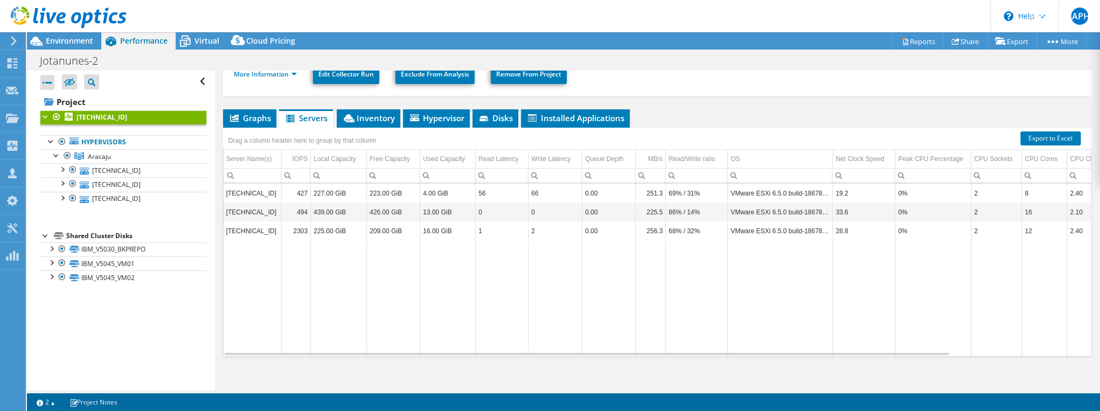
scroll to position [148, 0]
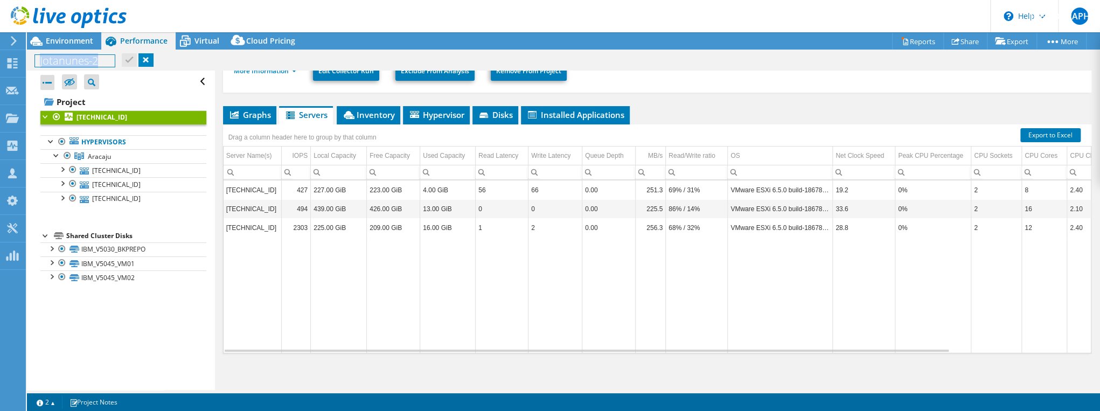
drag, startPoint x: 93, startPoint y: 60, endPoint x: 40, endPoint y: 60, distance: 52.3
click at [40, 60] on h1 "Jotanunes-2" at bounding box center [75, 61] width 80 height 12
click at [93, 60] on h1 "Jotanunes-2" at bounding box center [75, 61] width 80 height 12
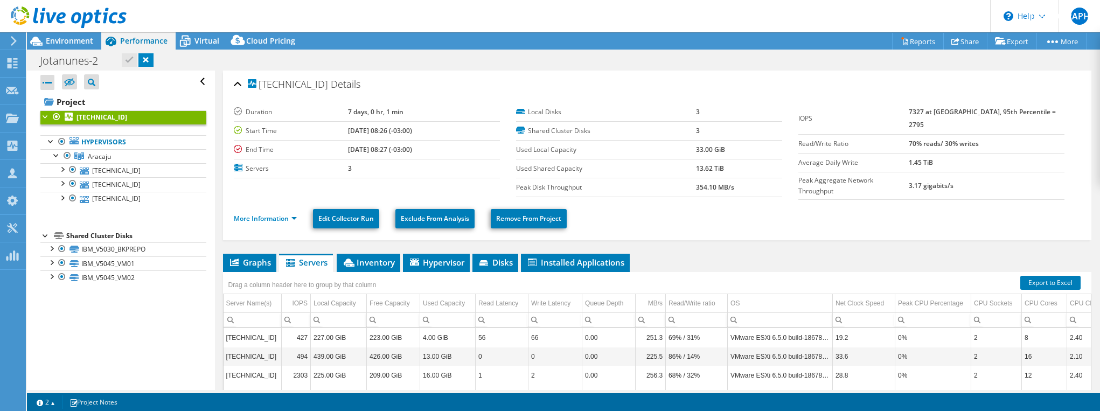
select select "SouthAmerica"
select select "BRL"
